Goal: Task Accomplishment & Management: Manage account settings

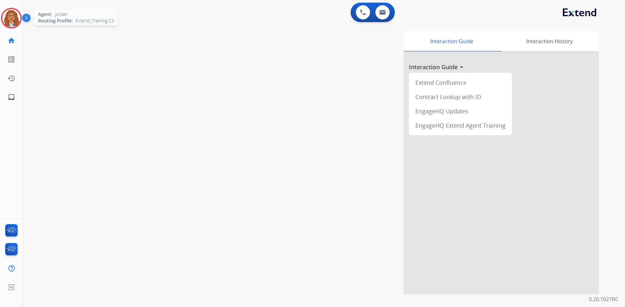
drag, startPoint x: 16, startPoint y: 18, endPoint x: 14, endPoint y: 22, distance: 4.5
click at [16, 18] on img at bounding box center [11, 18] width 18 height 18
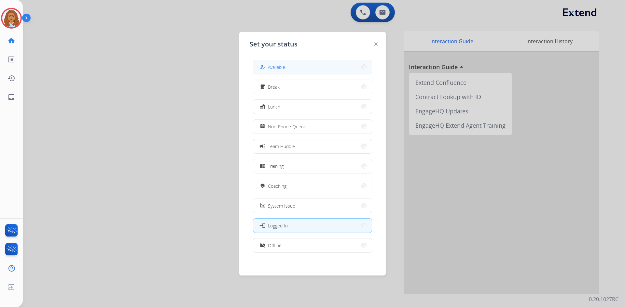
click at [282, 62] on button "how_to_reg Available" at bounding box center [312, 67] width 118 height 14
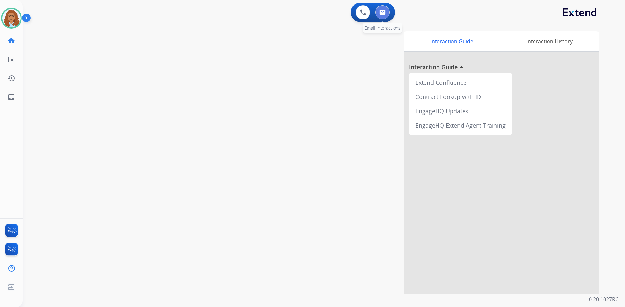
click at [383, 18] on button at bounding box center [382, 12] width 14 height 14
select select "**********"
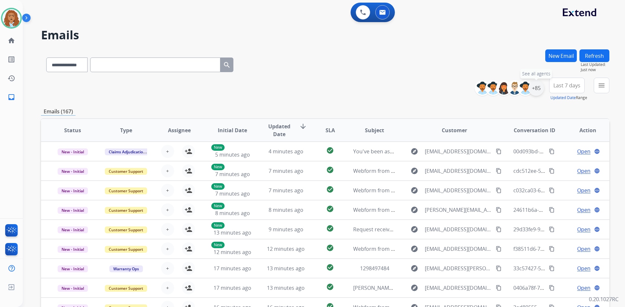
click at [535, 88] on div "+85" at bounding box center [536, 88] width 16 height 16
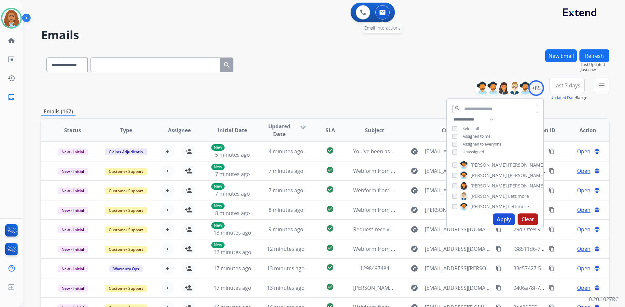
click at [381, 14] on img at bounding box center [382, 12] width 7 height 5
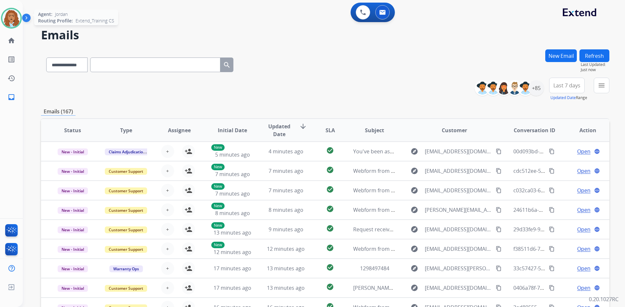
click at [15, 20] on img at bounding box center [11, 18] width 18 height 18
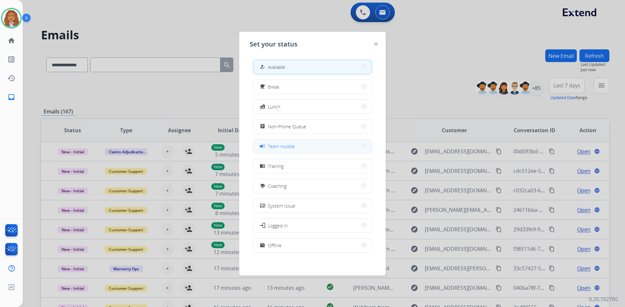
click at [296, 144] on button "campaign Team Huddle" at bounding box center [312, 147] width 118 height 14
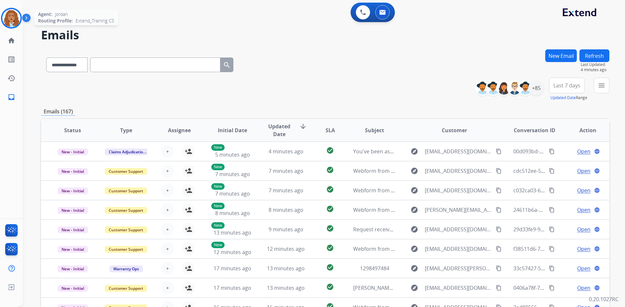
click at [11, 25] on img at bounding box center [11, 18] width 18 height 18
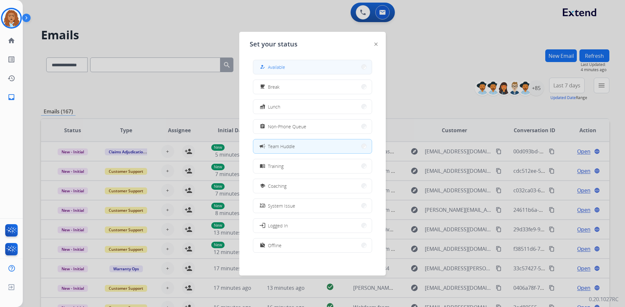
click at [257, 63] on button "how_to_reg Available" at bounding box center [312, 67] width 118 height 14
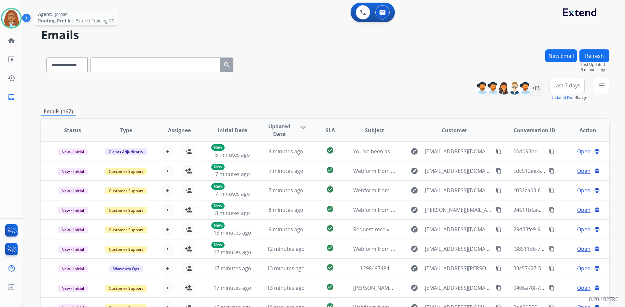
click at [5, 24] on img at bounding box center [11, 18] width 18 height 18
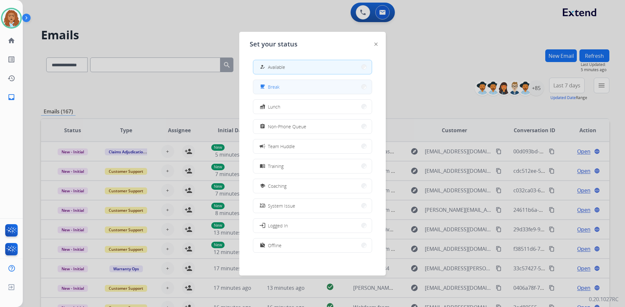
click at [270, 86] on span "Break" at bounding box center [274, 87] width 12 height 7
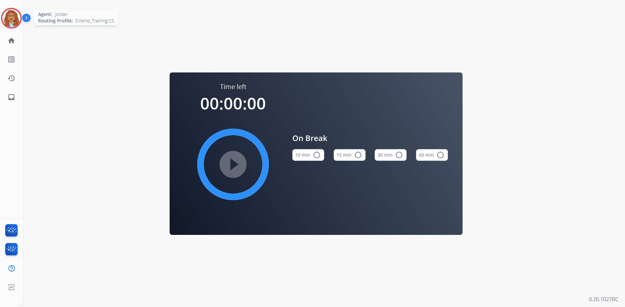
click at [9, 17] on img at bounding box center [11, 18] width 18 height 18
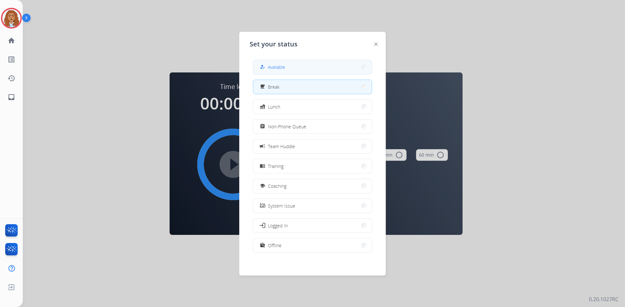
click at [322, 62] on button "how_to_reg Available" at bounding box center [312, 67] width 118 height 14
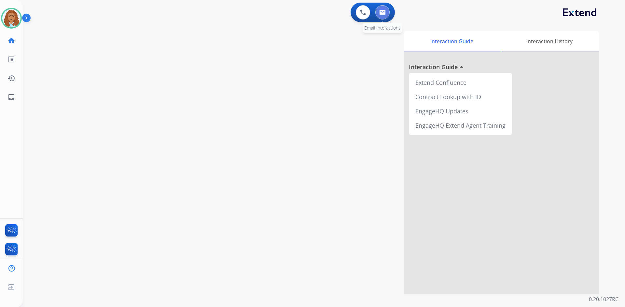
click at [384, 13] on img at bounding box center [382, 12] width 7 height 5
select select "**********"
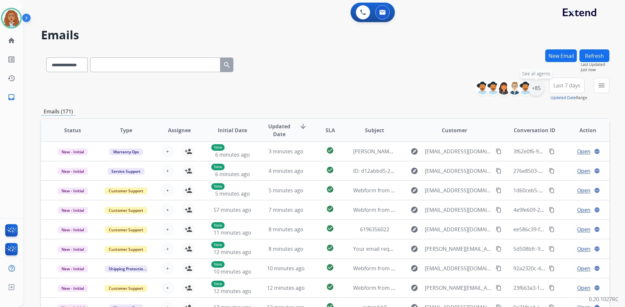
click at [534, 88] on div "+85" at bounding box center [536, 88] width 16 height 16
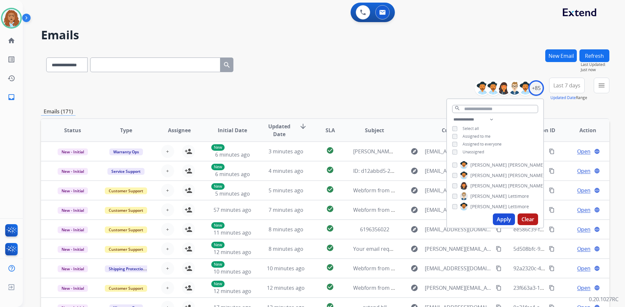
click at [497, 217] on button "Apply" at bounding box center [503, 220] width 22 height 12
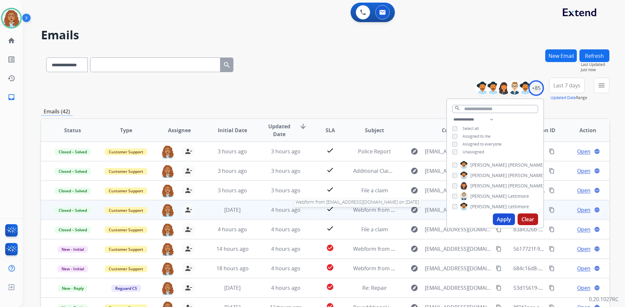
scroll to position [1, 0]
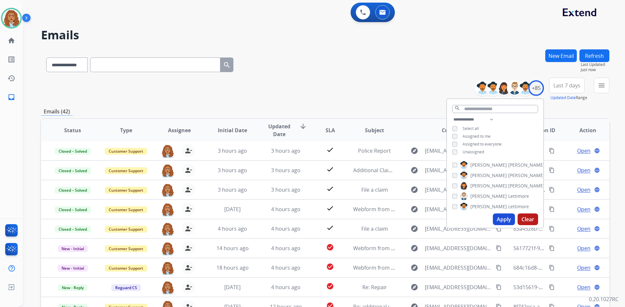
click at [352, 69] on div "**********" at bounding box center [325, 63] width 568 height 28
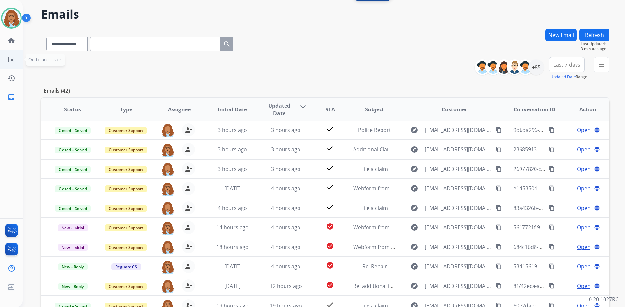
scroll to position [0, 0]
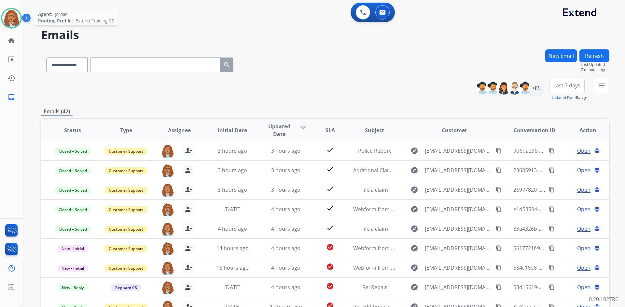
click at [15, 18] on img at bounding box center [11, 18] width 18 height 18
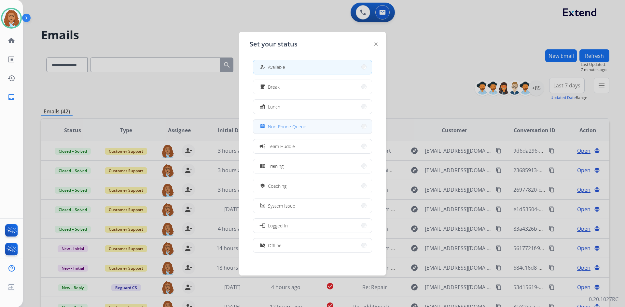
click at [322, 126] on button "assignment Non-Phone Queue" at bounding box center [312, 127] width 118 height 14
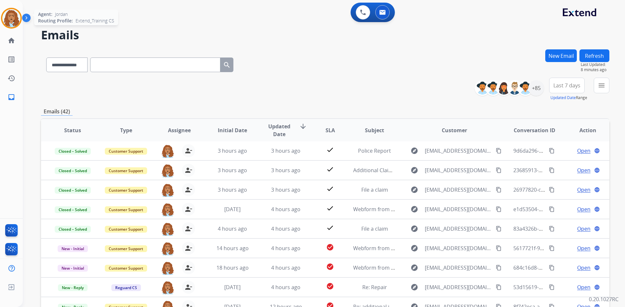
click at [9, 21] on img at bounding box center [11, 18] width 18 height 18
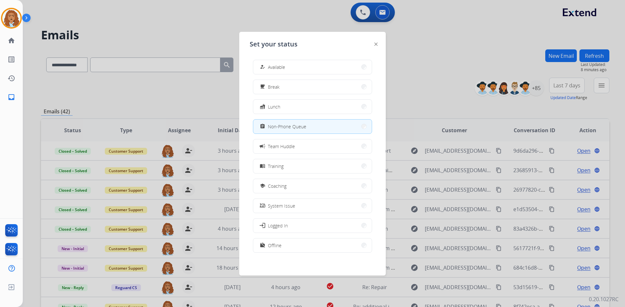
click at [292, 69] on button "how_to_reg Available" at bounding box center [312, 67] width 118 height 14
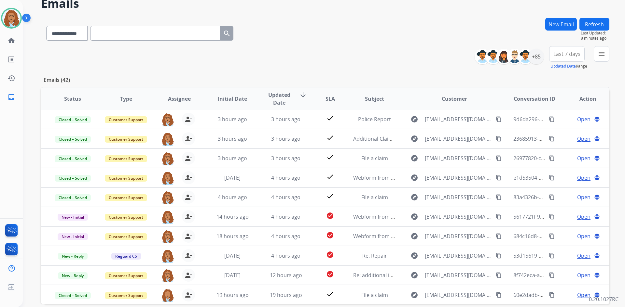
scroll to position [63, 0]
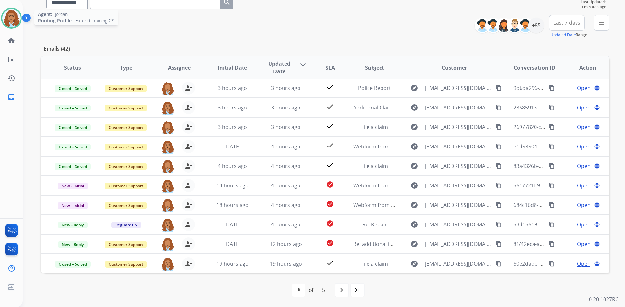
click at [4, 18] on img at bounding box center [11, 18] width 18 height 18
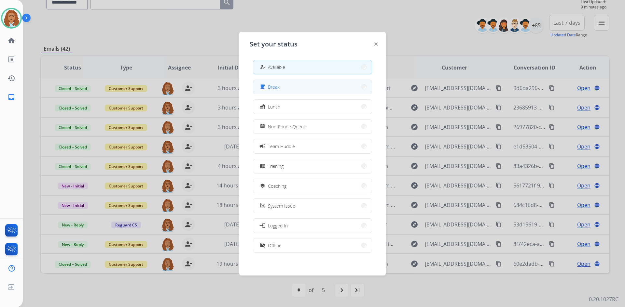
click at [286, 88] on button "free_breakfast Break" at bounding box center [312, 87] width 118 height 14
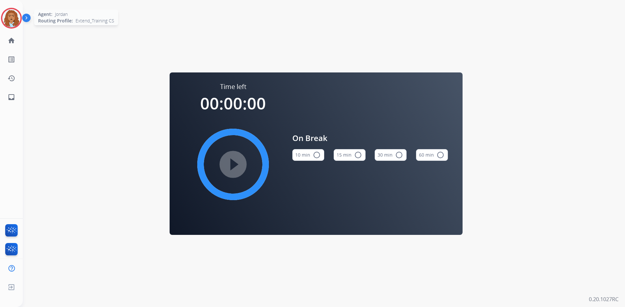
click at [15, 22] on img at bounding box center [11, 18] width 18 height 18
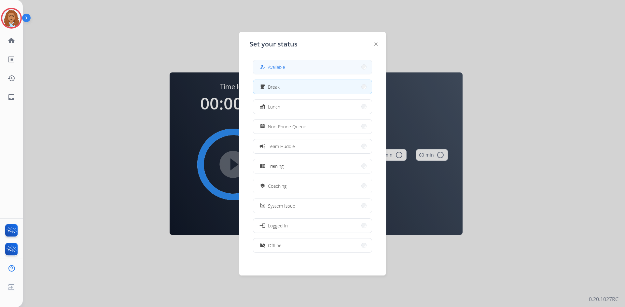
click at [268, 69] on div "how_to_reg Available" at bounding box center [271, 67] width 27 height 8
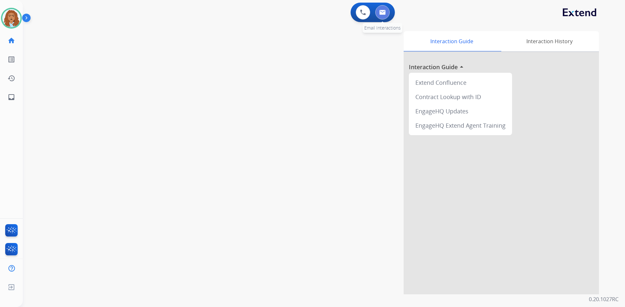
click at [384, 9] on button at bounding box center [382, 12] width 14 height 14
select select "**********"
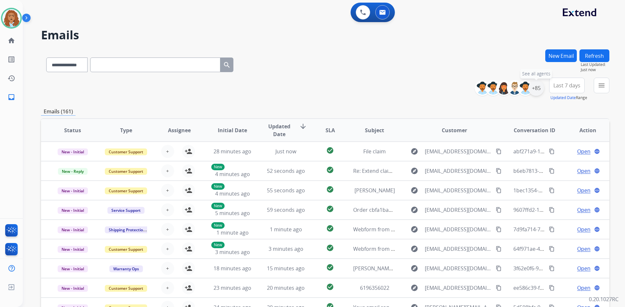
click at [539, 88] on div "+85" at bounding box center [536, 88] width 16 height 16
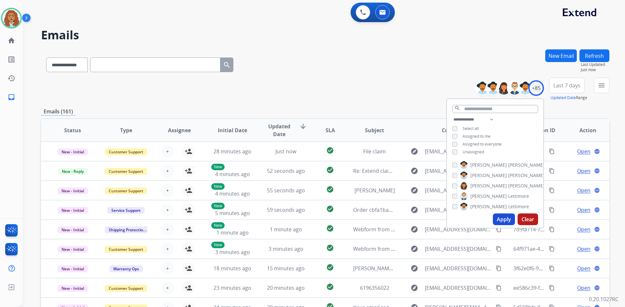
click at [500, 217] on button "Apply" at bounding box center [503, 220] width 22 height 12
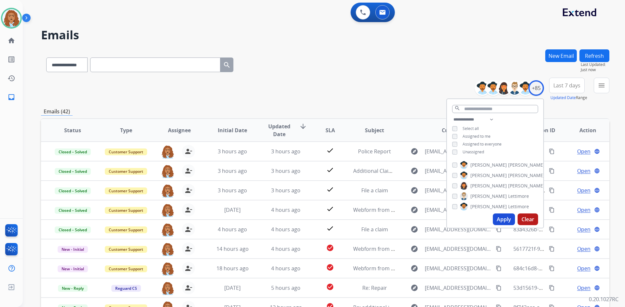
click at [351, 87] on div "**********" at bounding box center [325, 89] width 568 height 23
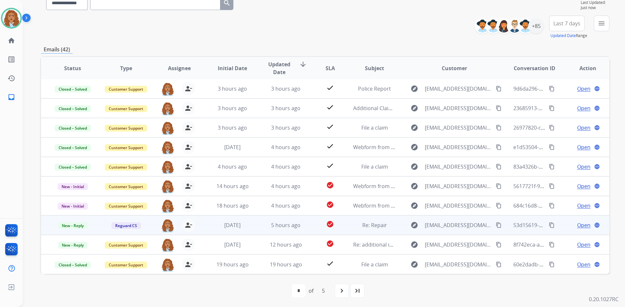
scroll to position [63, 0]
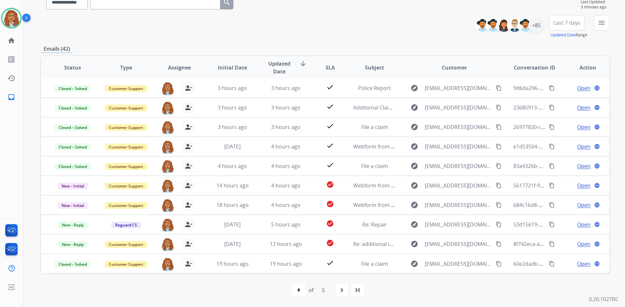
click at [222, 46] on div "Emails (42)" at bounding box center [325, 49] width 568 height 8
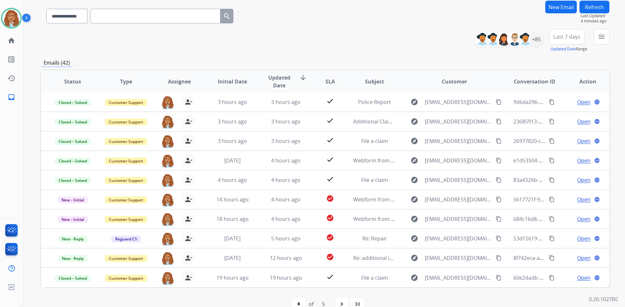
scroll to position [0, 0]
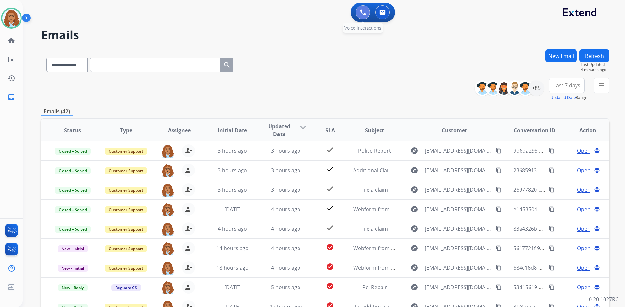
click at [362, 9] on button at bounding box center [363, 12] width 14 height 14
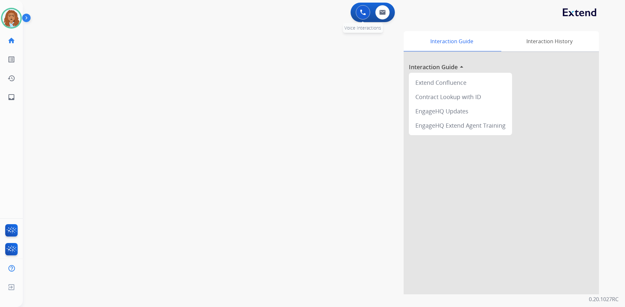
click at [359, 15] on button at bounding box center [363, 12] width 14 height 14
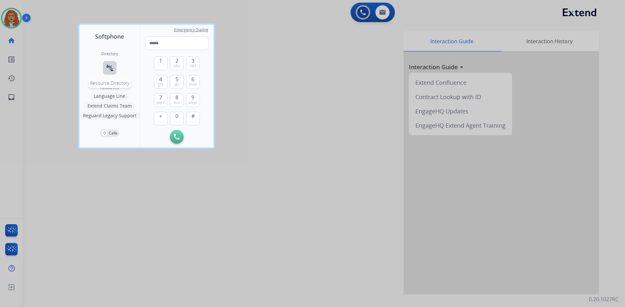
click at [106, 70] on mat-icon "connect_without_contact" at bounding box center [110, 68] width 8 height 8
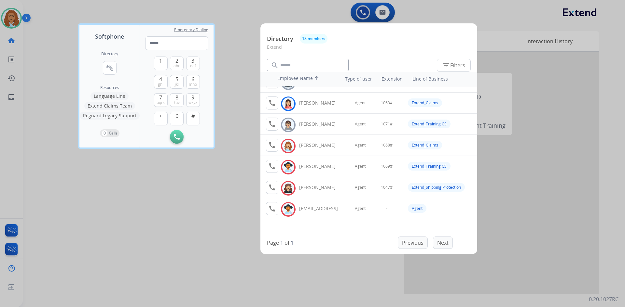
scroll to position [248, 0]
click at [222, 229] on div at bounding box center [312, 153] width 625 height 307
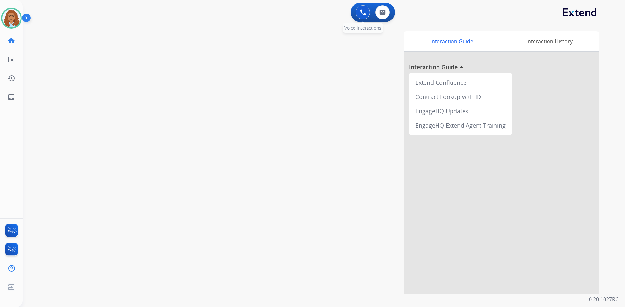
click at [357, 16] on button at bounding box center [363, 12] width 14 height 14
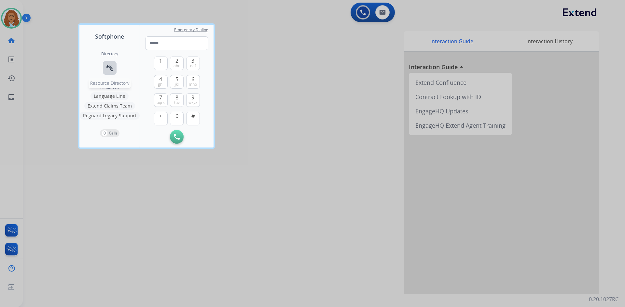
click at [115, 70] on button "connect_without_contact Resource Directory" at bounding box center [110, 68] width 14 height 14
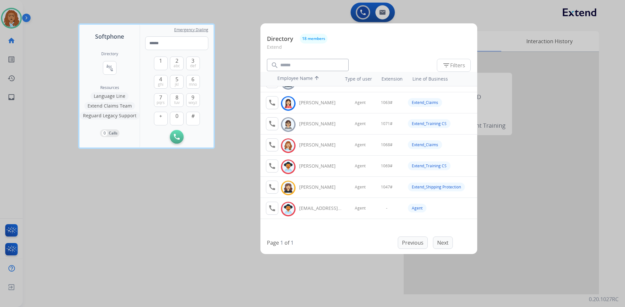
click at [209, 226] on div at bounding box center [312, 153] width 625 height 307
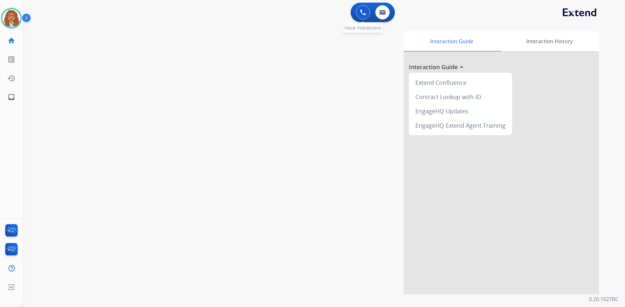
click at [361, 16] on button at bounding box center [363, 12] width 14 height 14
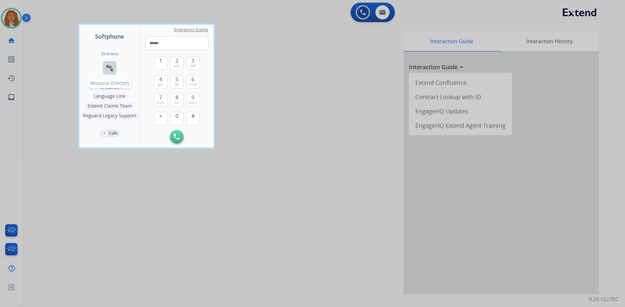
click at [109, 68] on mat-icon "connect_without_contact" at bounding box center [110, 68] width 8 height 8
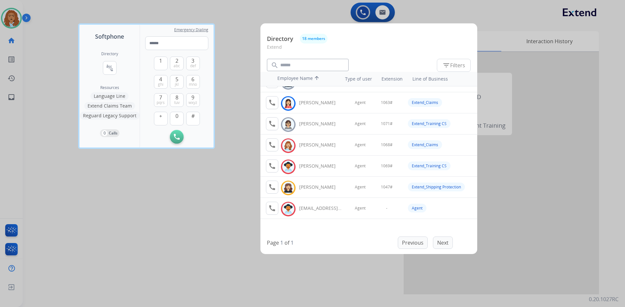
click at [219, 195] on div at bounding box center [312, 153] width 625 height 307
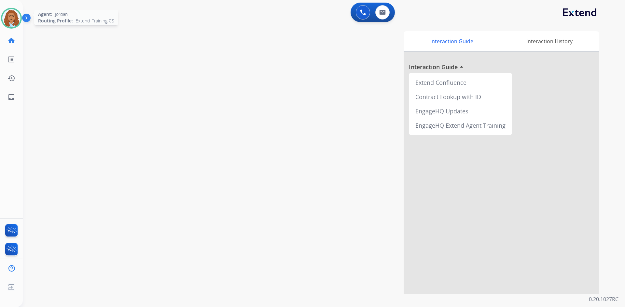
click at [14, 15] on img at bounding box center [11, 18] width 18 height 18
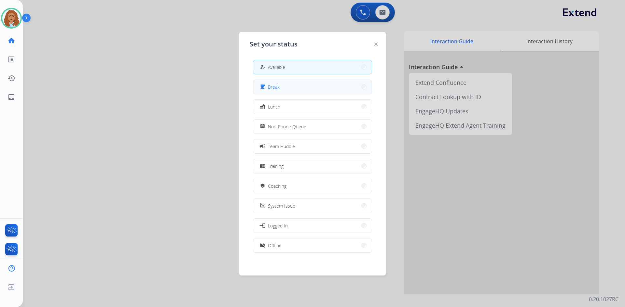
click at [269, 86] on div "free_breakfast Break" at bounding box center [268, 87] width 21 height 8
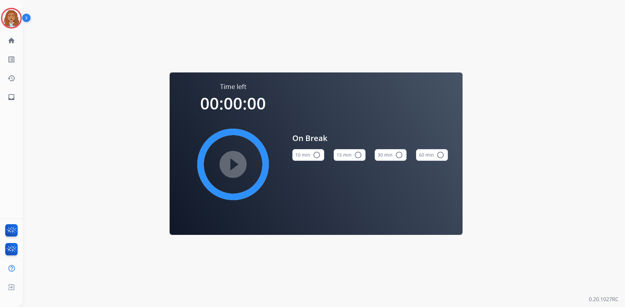
click at [271, 86] on div "Time left 00:00:00 play_circle_filled" at bounding box center [233, 149] width 98 height 134
click at [10, 24] on img at bounding box center [11, 18] width 18 height 18
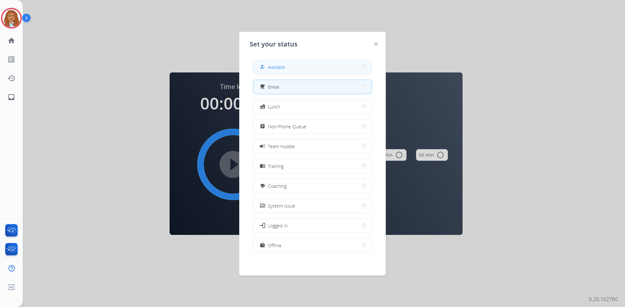
click at [272, 65] on span "Available" at bounding box center [276, 67] width 17 height 7
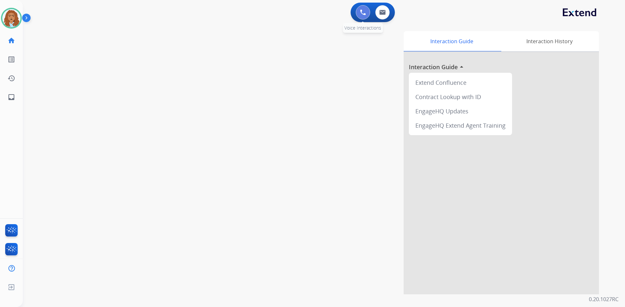
click at [360, 11] on img at bounding box center [363, 12] width 6 height 6
click at [361, 11] on img at bounding box center [363, 12] width 6 height 6
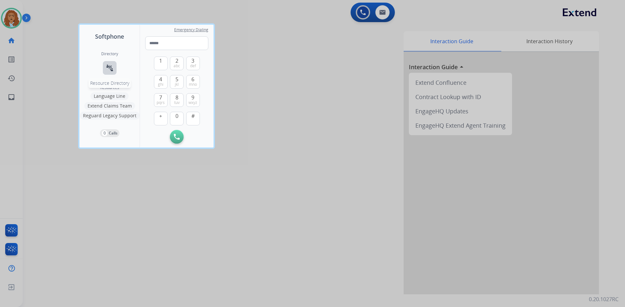
click at [114, 69] on button "connect_without_contact Resource Directory" at bounding box center [110, 68] width 14 height 14
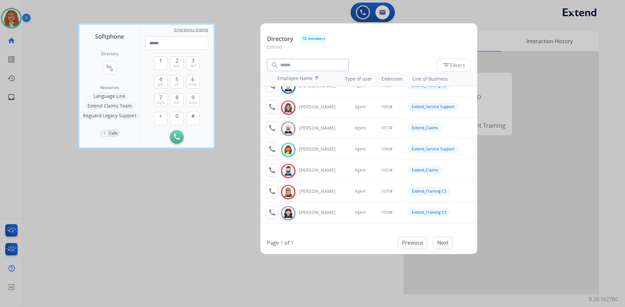
scroll to position [53, 0]
click at [111, 70] on mat-icon "connect_without_contact" at bounding box center [110, 68] width 8 height 8
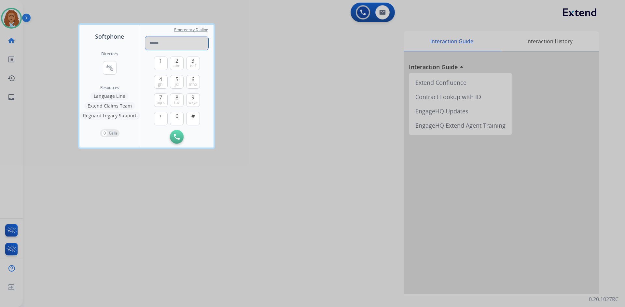
click at [189, 40] on input "tel" at bounding box center [176, 43] width 63 height 14
paste input "**********"
type input "**********"
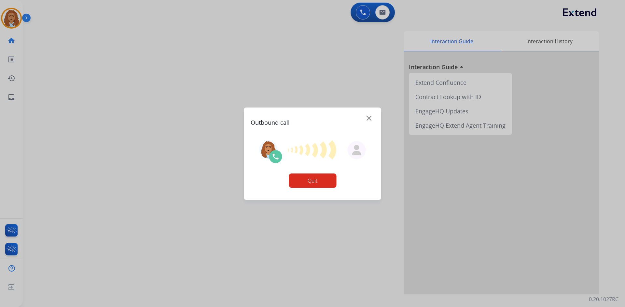
click at [308, 183] on button "Quit" at bounding box center [312, 181] width 47 height 14
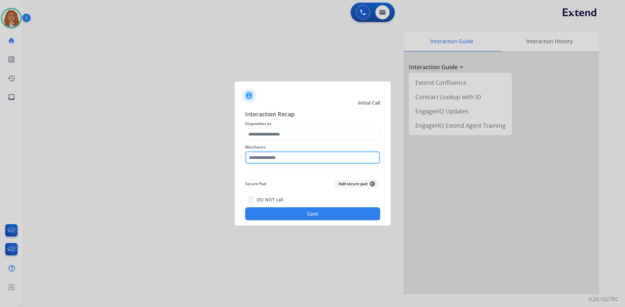
click at [270, 159] on input "text" at bounding box center [312, 157] width 135 height 13
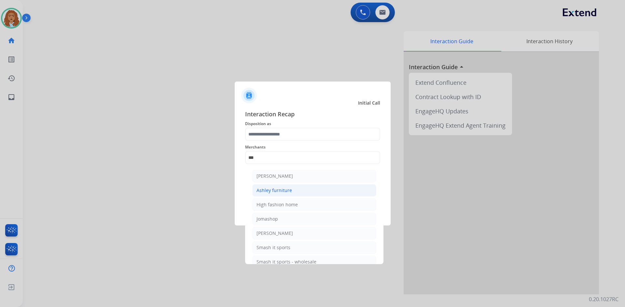
click at [295, 191] on li "Ashley furniture" at bounding box center [314, 190] width 124 height 12
type input "**********"
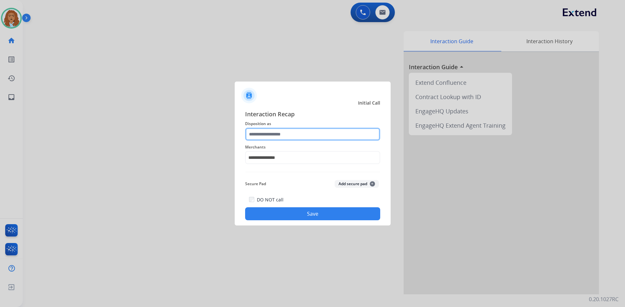
click at [293, 135] on input "text" at bounding box center [312, 134] width 135 height 13
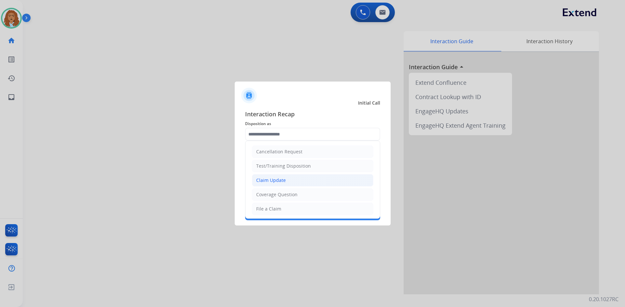
click at [287, 181] on li "Claim Update" at bounding box center [312, 180] width 121 height 12
type input "**********"
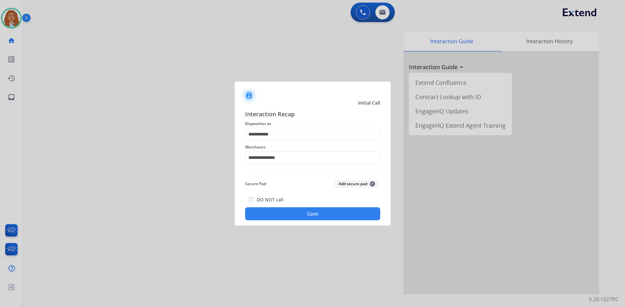
click at [293, 209] on button "Save" at bounding box center [312, 214] width 135 height 13
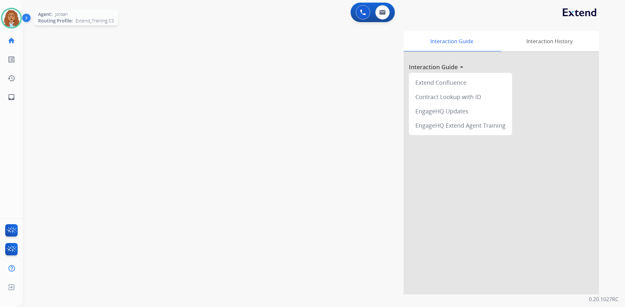
click at [13, 22] on img at bounding box center [11, 18] width 18 height 18
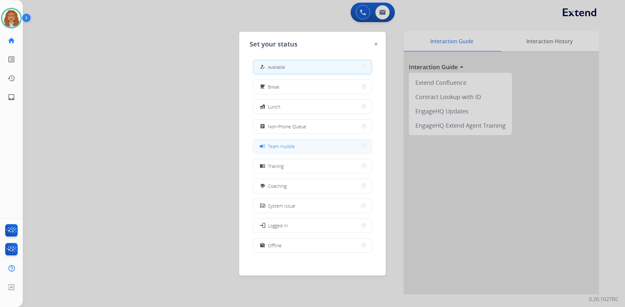
click at [283, 149] on span "Team Huddle" at bounding box center [281, 146] width 27 height 7
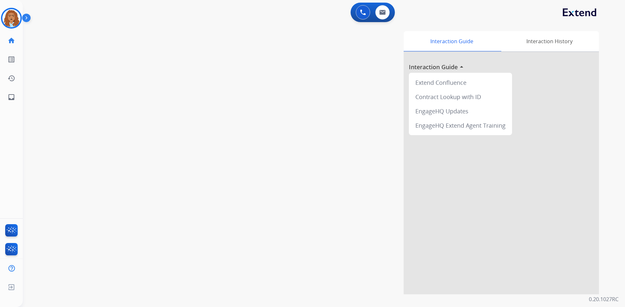
click at [143, 86] on div "swap_horiz Break voice bridge close_fullscreen Connect 3-Way Call merge_type Se…" at bounding box center [316, 158] width 586 height 271
click at [17, 21] on img at bounding box center [11, 18] width 18 height 18
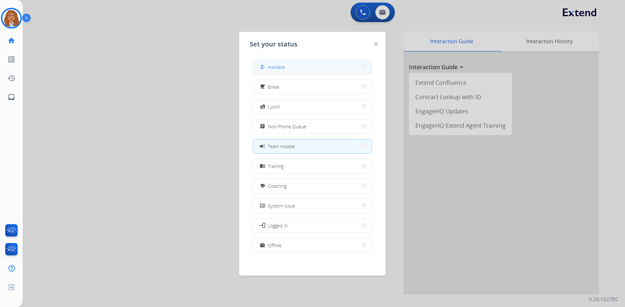
click at [278, 70] on span "Available" at bounding box center [276, 67] width 17 height 7
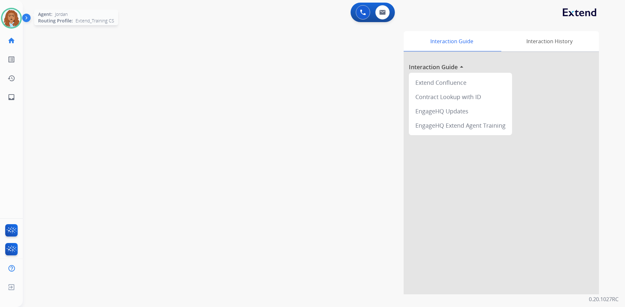
click at [8, 18] on img at bounding box center [11, 18] width 18 height 18
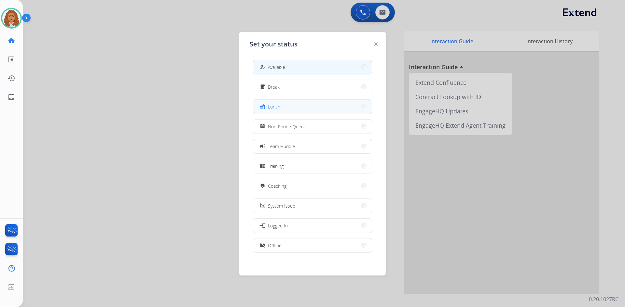
click at [303, 102] on button "fastfood Lunch" at bounding box center [312, 107] width 118 height 14
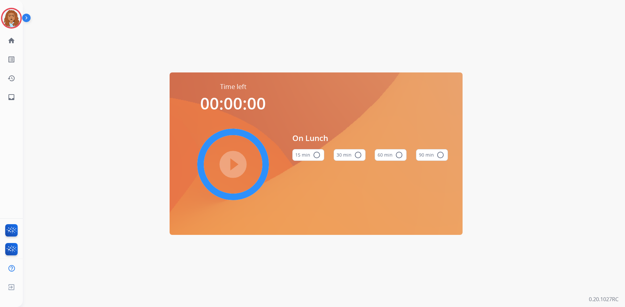
click at [387, 153] on button "60 min radio_button_unchecked" at bounding box center [390, 155] width 32 height 12
click at [235, 161] on mat-icon "play_circle_filled" at bounding box center [233, 165] width 8 height 8
